Goal: Task Accomplishment & Management: Use online tool/utility

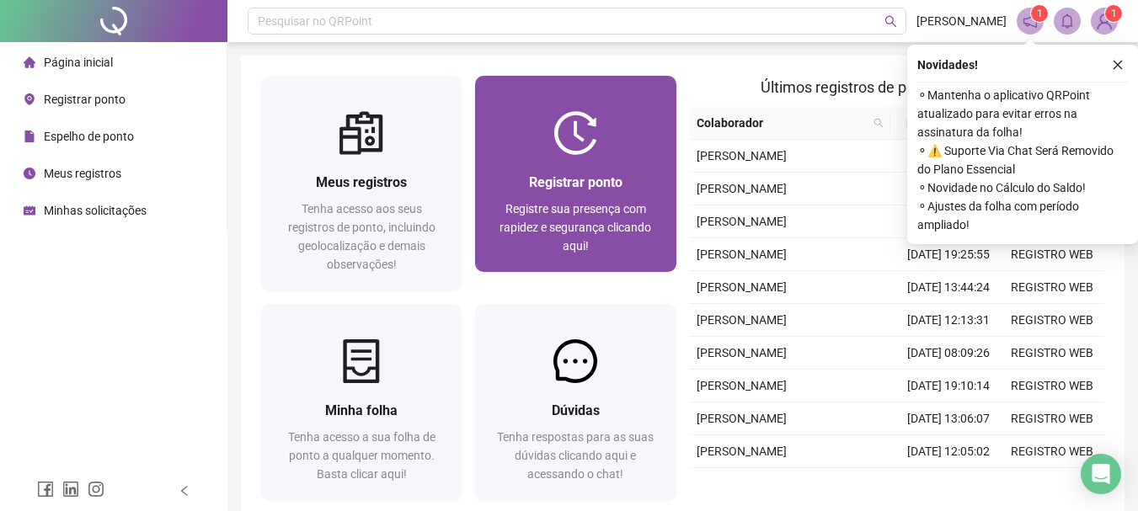
click at [627, 227] on span "Registre sua presença com rapidez e segurança clicando aqui!" at bounding box center [575, 227] width 152 height 51
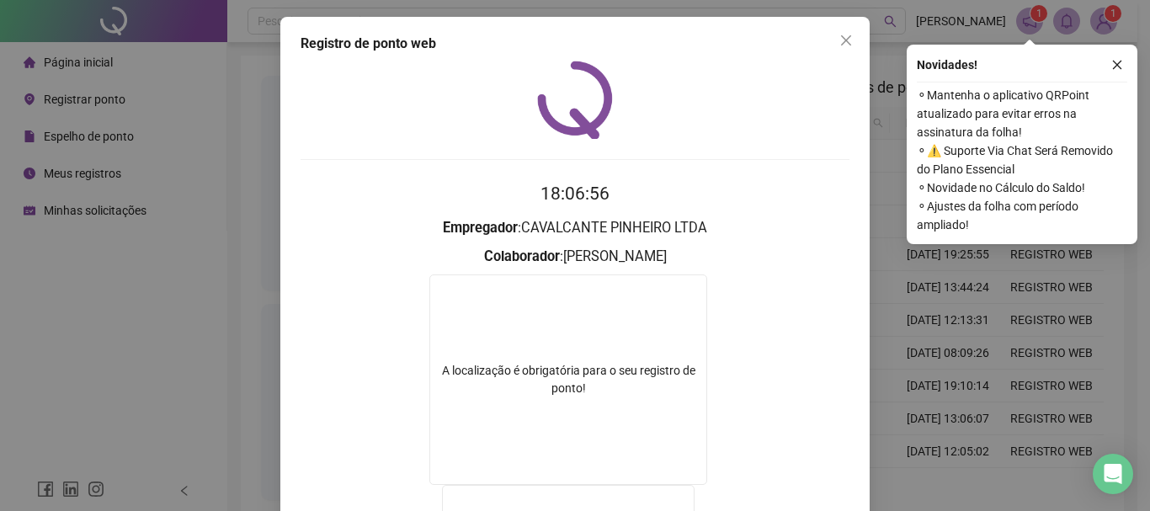
click at [851, 45] on span "Close" at bounding box center [846, 40] width 27 height 13
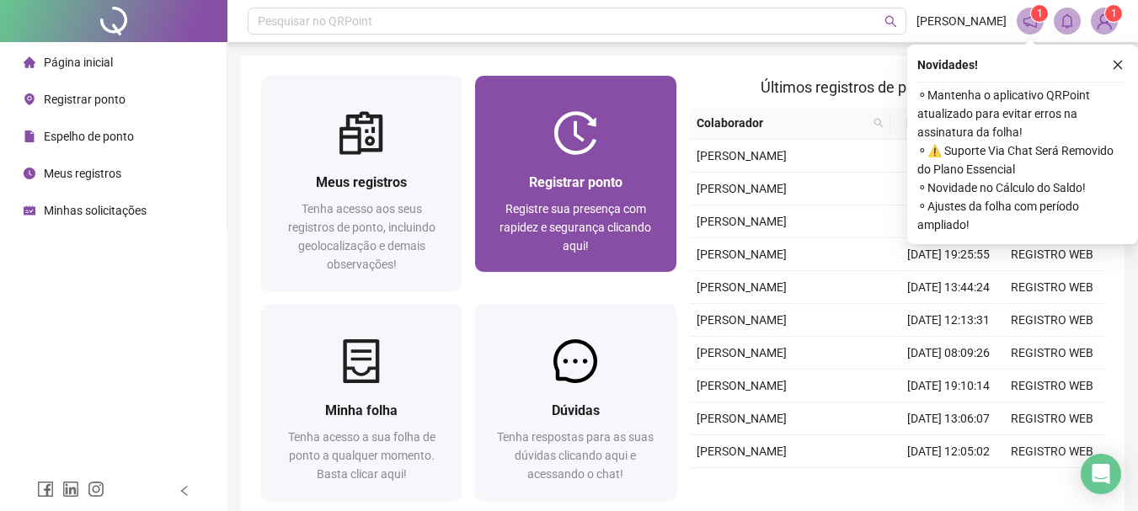
click at [511, 224] on span "Registre sua presença com rapidez e segurança clicando aqui!" at bounding box center [575, 227] width 152 height 51
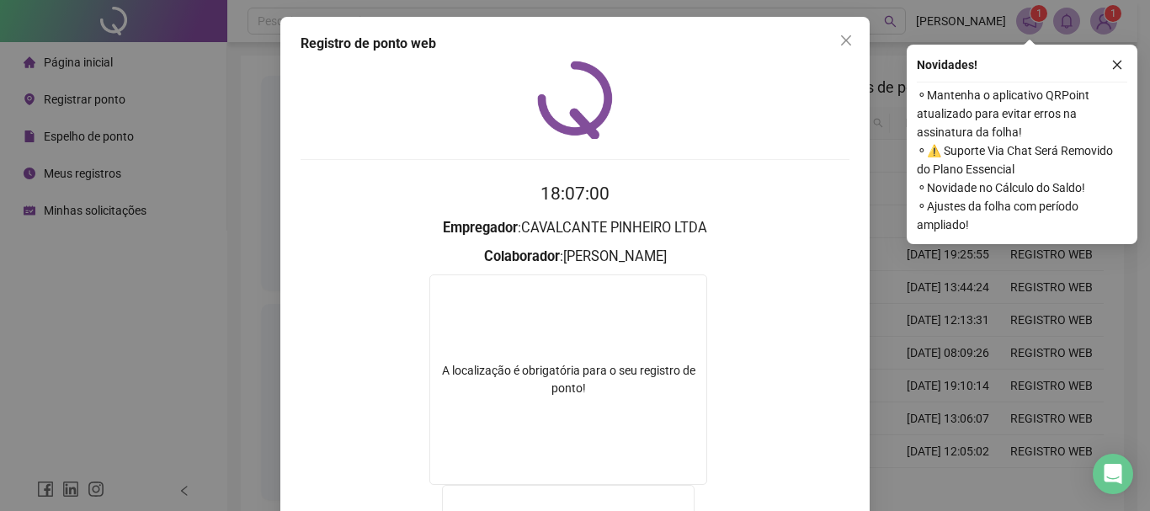
click at [823, 29] on div "Registro de ponto web 18:07:00 Empregador : CAVALCANTE PINHEIRO LTDA Colaborado…" at bounding box center [574, 405] width 589 height 776
click at [845, 41] on icon "close" at bounding box center [846, 40] width 13 height 13
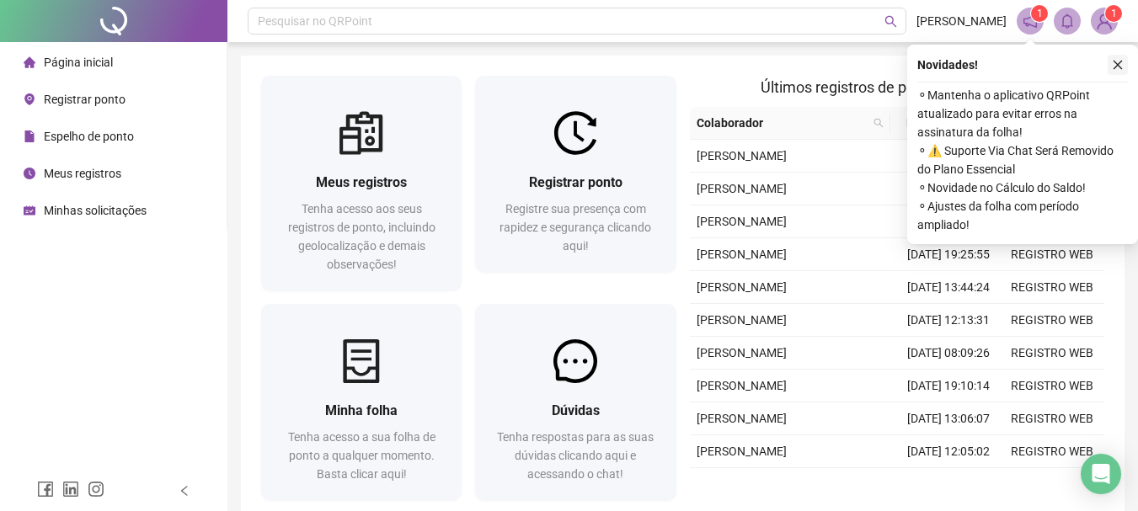
click at [1127, 59] on button "button" at bounding box center [1117, 65] width 20 height 20
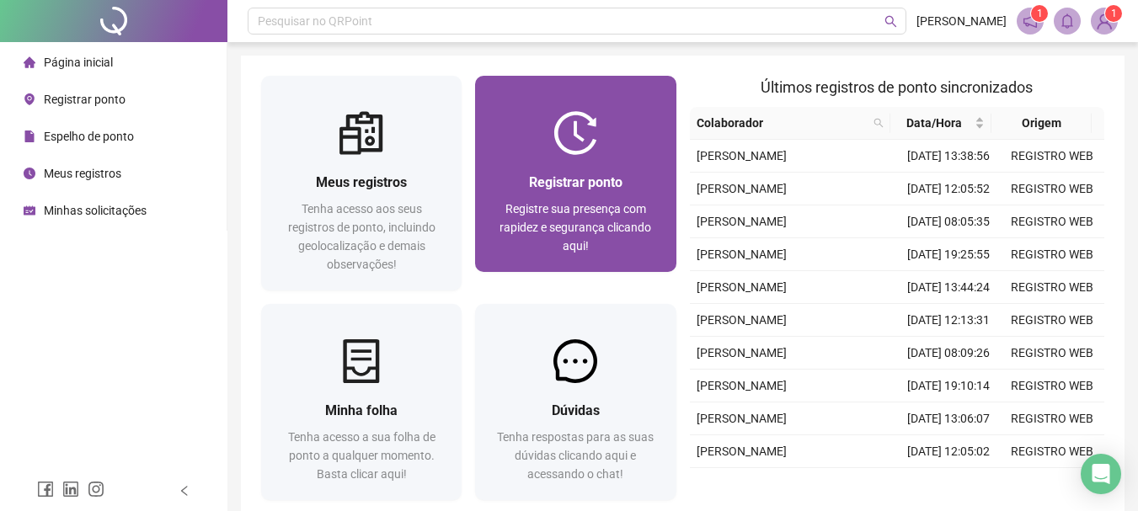
click at [509, 127] on div at bounding box center [575, 133] width 200 height 44
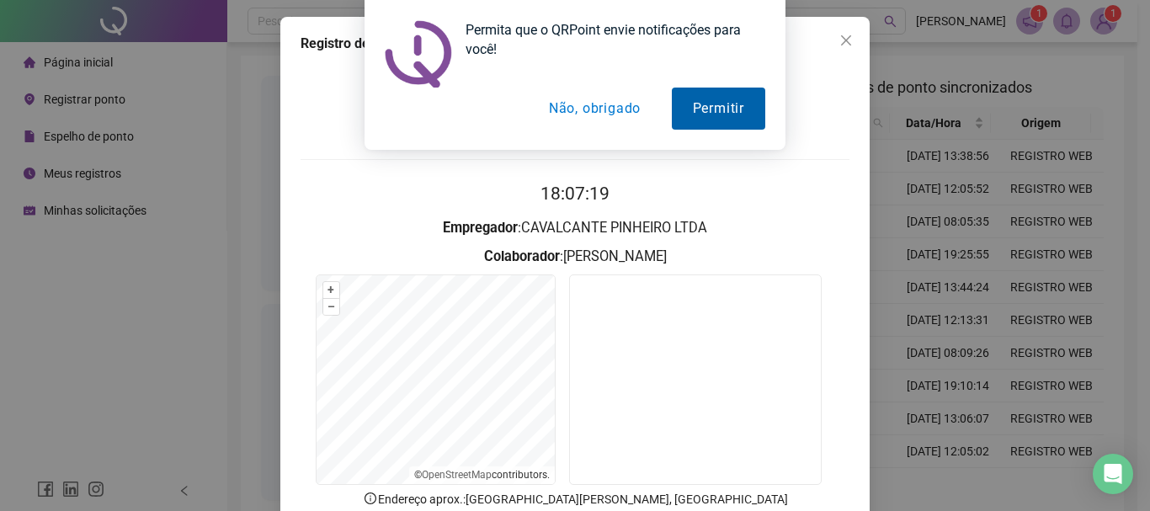
click at [750, 93] on button "Permitir" at bounding box center [718, 109] width 93 height 42
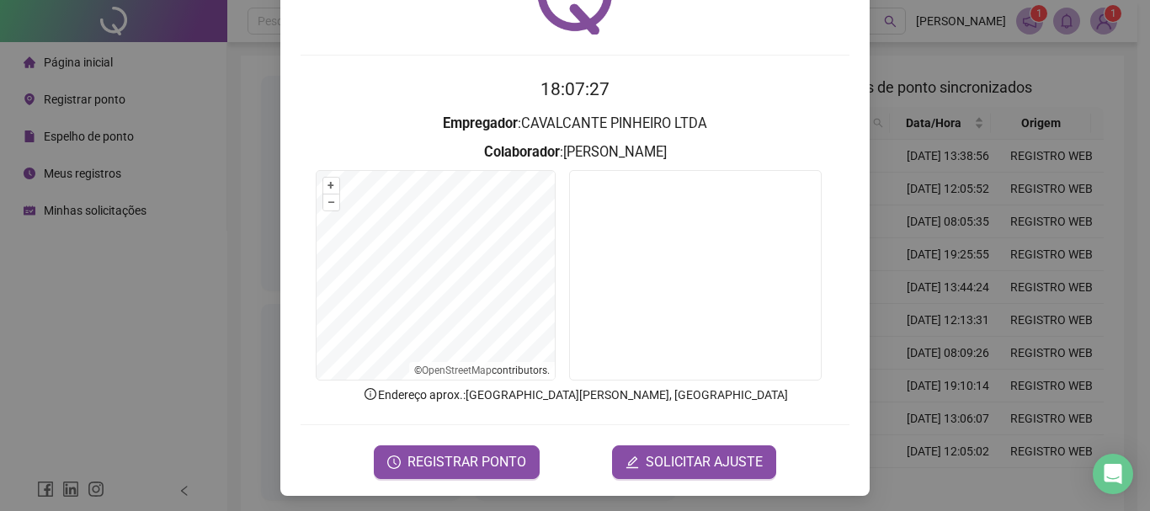
scroll to position [109, 0]
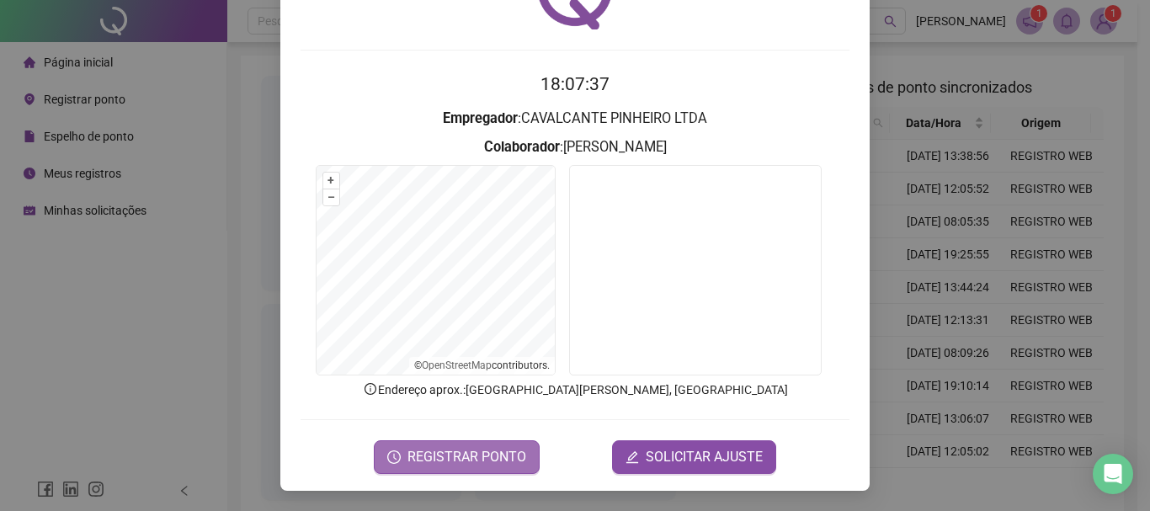
click at [440, 459] on span "REGISTRAR PONTO" at bounding box center [467, 457] width 119 height 20
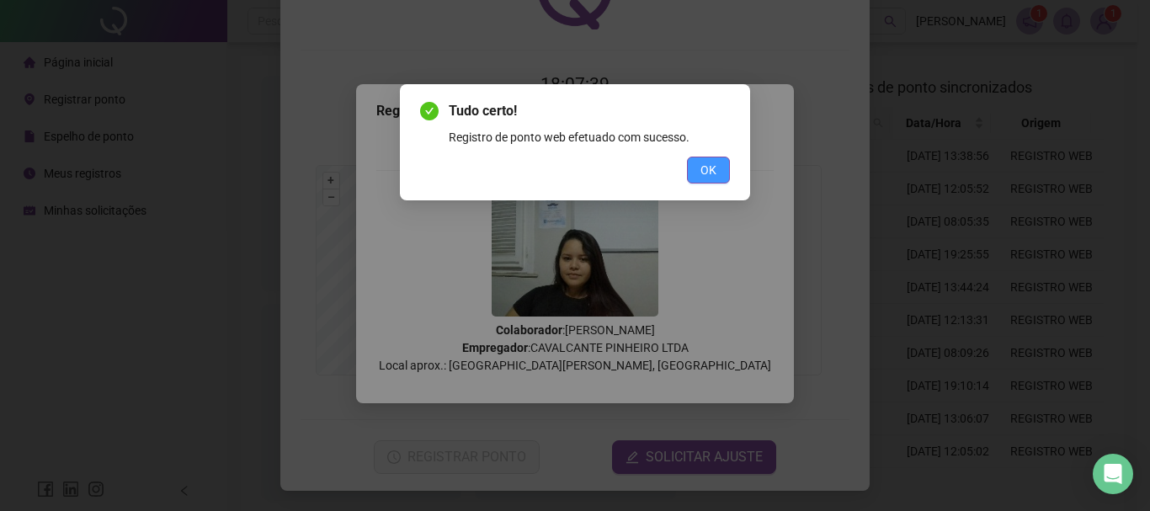
click at [712, 170] on span "OK" at bounding box center [709, 170] width 16 height 19
